Goal: Task Accomplishment & Management: Complete application form

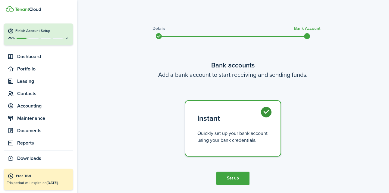
scroll to position [20, 0]
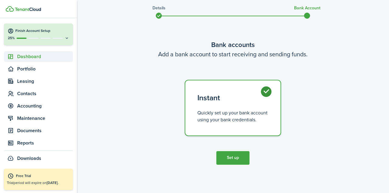
click at [41, 54] on span "Dashboard" at bounding box center [45, 56] width 56 height 7
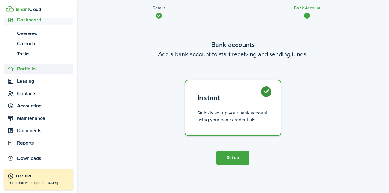
scroll to position [0, 0]
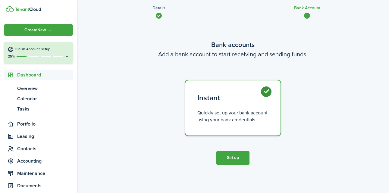
click at [46, 53] on button "Finish Account Setup 25%" at bounding box center [38, 53] width 69 height 22
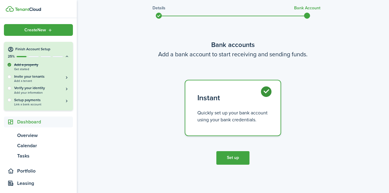
click at [46, 52] on div "Finish Account Setup" at bounding box center [39, 49] width 62 height 6
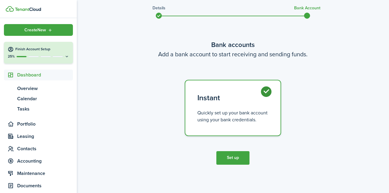
click at [35, 80] on span "Dashboard" at bounding box center [38, 75] width 69 height 11
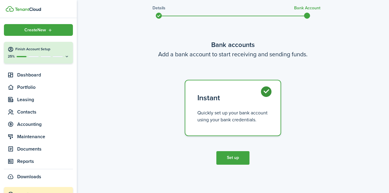
click at [233, 160] on button "Set up" at bounding box center [232, 158] width 33 height 14
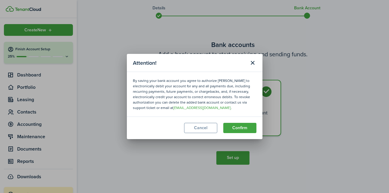
click at [234, 129] on button "Confirm" at bounding box center [239, 128] width 33 height 10
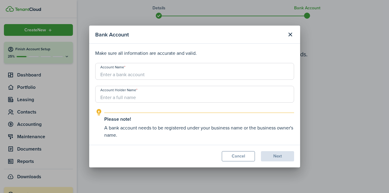
click at [171, 73] on input "Account Name" at bounding box center [194, 71] width 199 height 17
type input "Main Checking"
click at [166, 96] on input "Account Holder Name" at bounding box center [194, 94] width 199 height 17
type input "Emily Dominguez"
click at [274, 155] on button "Next" at bounding box center [277, 156] width 33 height 10
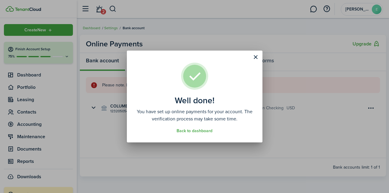
click at [194, 130] on link "Back to dashboard" at bounding box center [195, 131] width 36 height 5
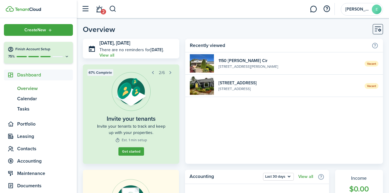
click at [266, 80] on widget-list-item-title "[STREET_ADDRESS]" at bounding box center [290, 83] width 142 height 6
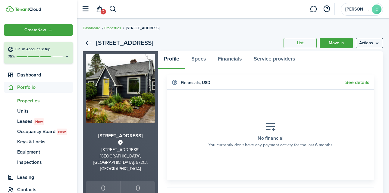
click at [364, 44] on menu-btn "Actions" at bounding box center [369, 43] width 27 height 10
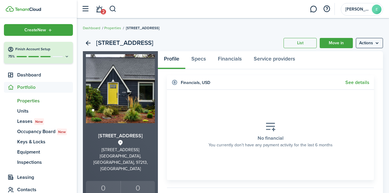
click at [298, 44] on link "List" at bounding box center [300, 43] width 33 height 10
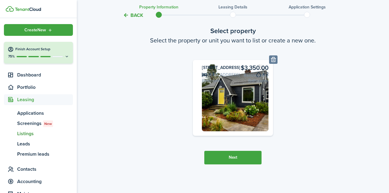
scroll to position [44, 0]
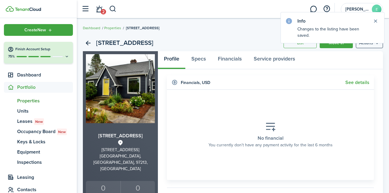
click at [375, 21] on button "Close notify" at bounding box center [375, 21] width 8 height 8
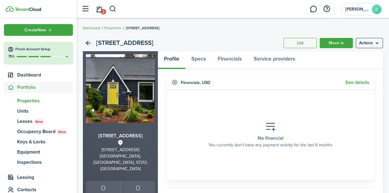
click at [373, 45] on menu-btn "Actions" at bounding box center [369, 43] width 27 height 10
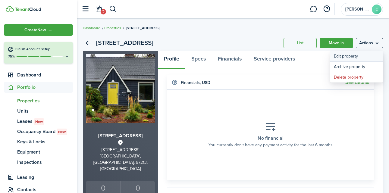
click at [361, 55] on link "Edit property" at bounding box center [356, 56] width 53 height 10
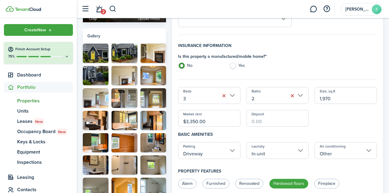
scroll to position [99, 0]
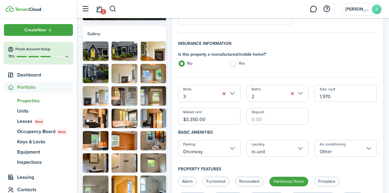
click at [195, 121] on input "$3,350.00" at bounding box center [209, 116] width 62 height 17
type input "$3,300.00"
click at [263, 119] on input "Deposit" at bounding box center [278, 116] width 62 height 17
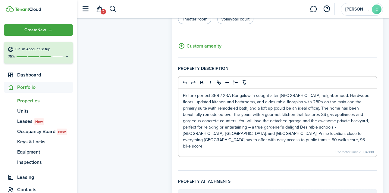
scroll to position [480, 0]
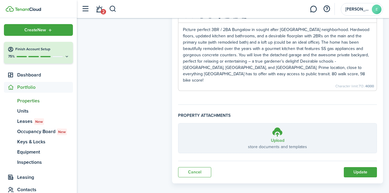
click at [367, 167] on button "Update" at bounding box center [360, 172] width 33 height 10
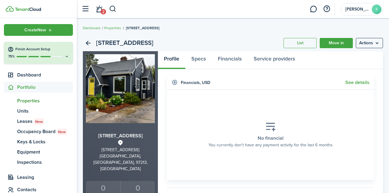
click at [306, 39] on link "List" at bounding box center [300, 43] width 33 height 10
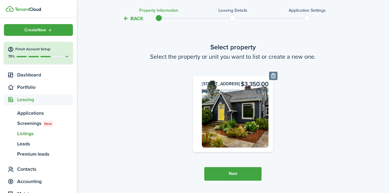
scroll to position [14, 0]
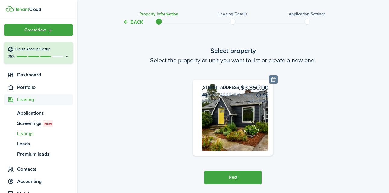
click at [255, 91] on card-listing-title "$3,350.00" at bounding box center [235, 87] width 67 height 7
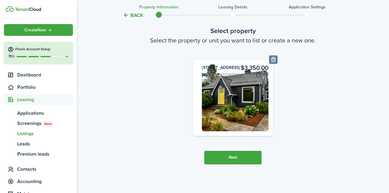
click at [243, 158] on button "Next" at bounding box center [232, 158] width 57 height 14
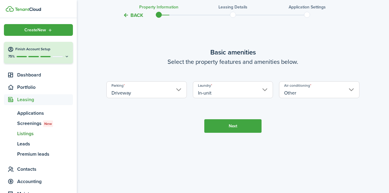
scroll to position [217, 0]
click at [243, 133] on button "Next" at bounding box center [232, 126] width 57 height 14
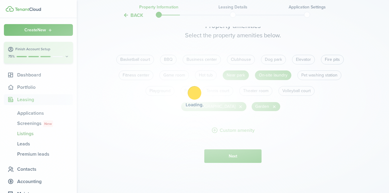
scroll to position [411, 0]
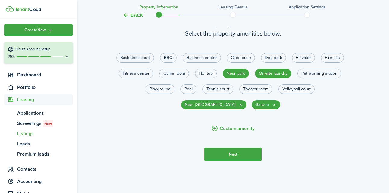
click at [236, 161] on button "Next" at bounding box center [232, 155] width 57 height 14
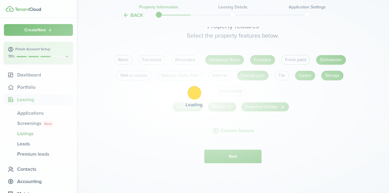
scroll to position [604, 0]
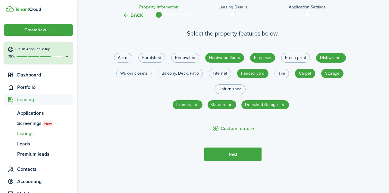
click at [236, 161] on button "Next" at bounding box center [232, 155] width 57 height 14
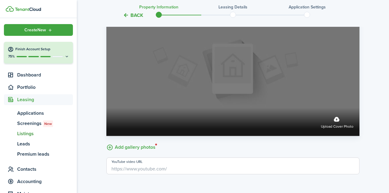
scroll to position [849, 0]
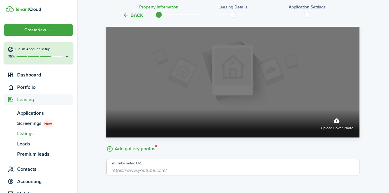
click at [335, 131] on label "Upload cover photo" at bounding box center [337, 123] width 33 height 16
click at [106, 109] on input "Upload cover photo" at bounding box center [106, 109] width 0 height 0
click at [336, 131] on span "Upload cover photo" at bounding box center [337, 128] width 33 height 6
click at [106, 109] on input "Upload cover photo" at bounding box center [106, 109] width 0 height 0
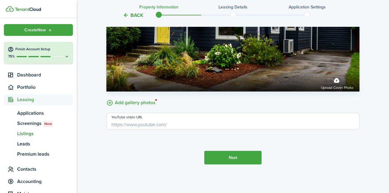
scroll to position [868, 0]
click at [145, 107] on label "Add gallery photos" at bounding box center [130, 102] width 49 height 9
click at [106, 98] on input "Add gallery photos" at bounding box center [106, 98] width 0 height 0
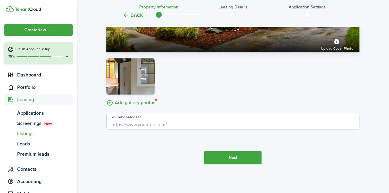
click at [152, 104] on label "Add gallery photos" at bounding box center [130, 102] width 49 height 9
click at [106, 98] on input "Add gallery photos" at bounding box center [106, 98] width 0 height 0
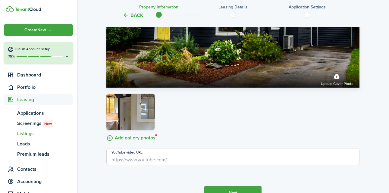
scroll to position [902, 0]
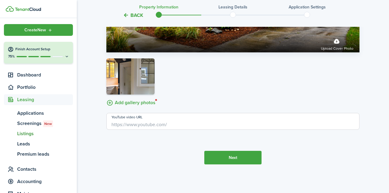
click at [156, 107] on label "Add gallery photos" at bounding box center [130, 102] width 49 height 9
click at [106, 98] on input "Add gallery photos" at bounding box center [106, 98] width 0 height 0
click at [147, 107] on label "Add gallery photos" at bounding box center [130, 102] width 49 height 9
click at [106, 98] on input "Add gallery photos" at bounding box center [106, 98] width 0 height 0
click at [116, 107] on label "Add gallery photos" at bounding box center [130, 102] width 49 height 9
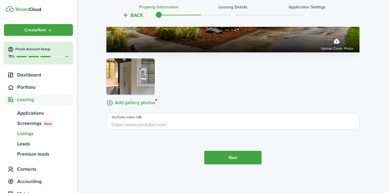
click at [106, 98] on input "Add gallery photos" at bounding box center [106, 98] width 0 height 0
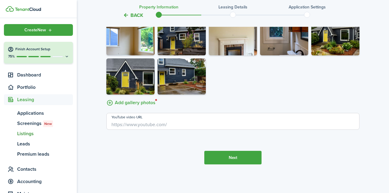
scroll to position [1004, 0]
click at [128, 107] on label "Add gallery photos" at bounding box center [130, 102] width 49 height 9
click at [106, 98] on input "Add gallery photos" at bounding box center [106, 98] width 0 height 0
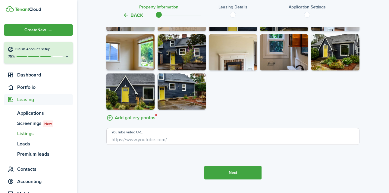
scroll to position [966, 0]
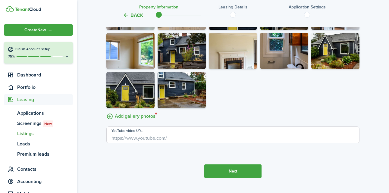
click at [138, 121] on label "Add gallery photos" at bounding box center [130, 115] width 49 height 9
click at [106, 111] on input "Add gallery photos" at bounding box center [106, 111] width 0 height 0
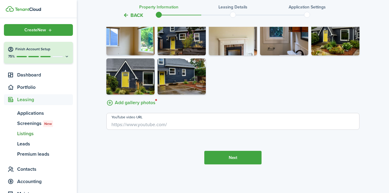
scroll to position [927, 0]
